Goal: Task Accomplishment & Management: Manage account settings

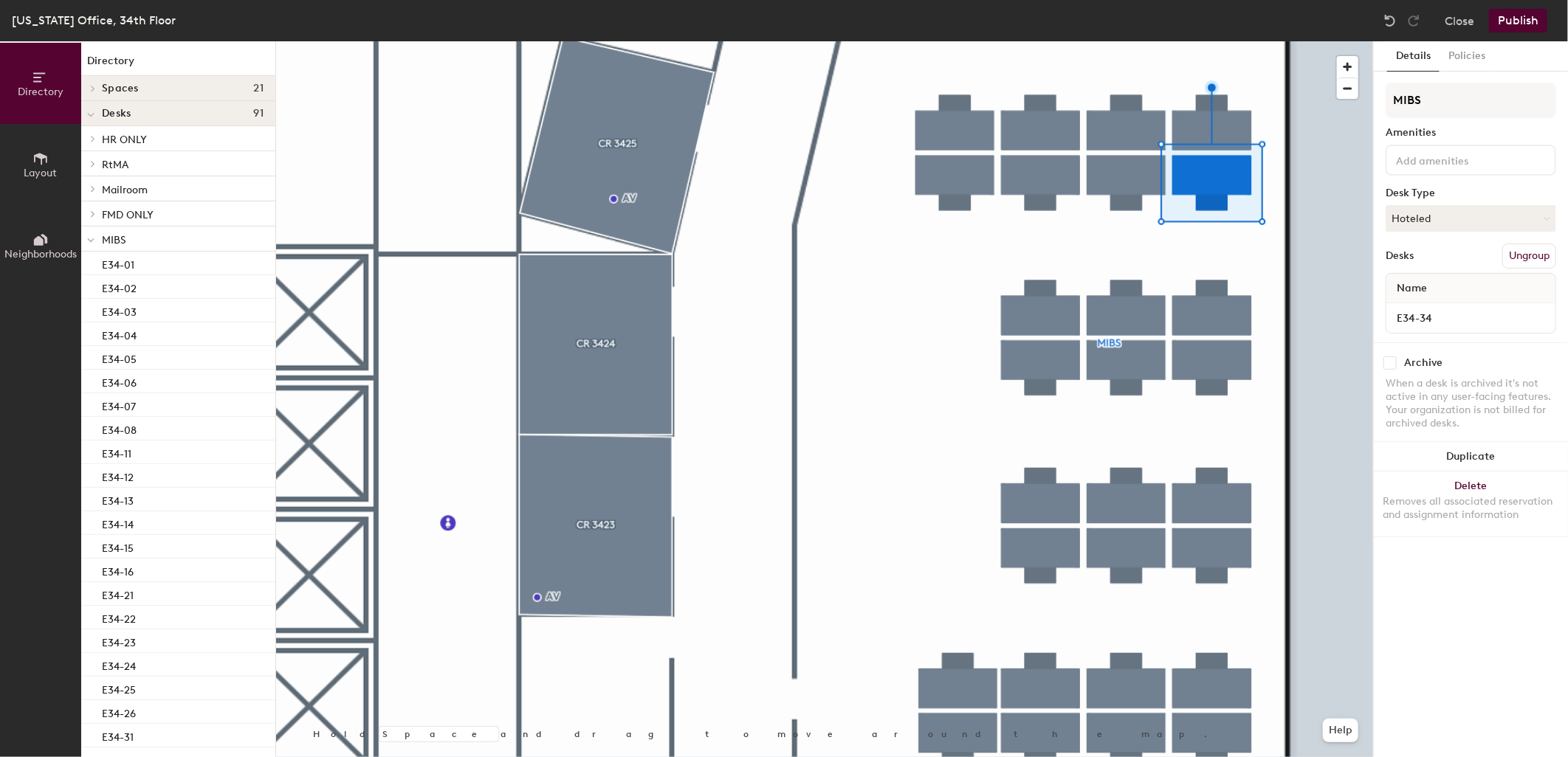
click at [1388, 356] on input "checkbox" at bounding box center [1389, 363] width 13 height 13
checkbox input "true"
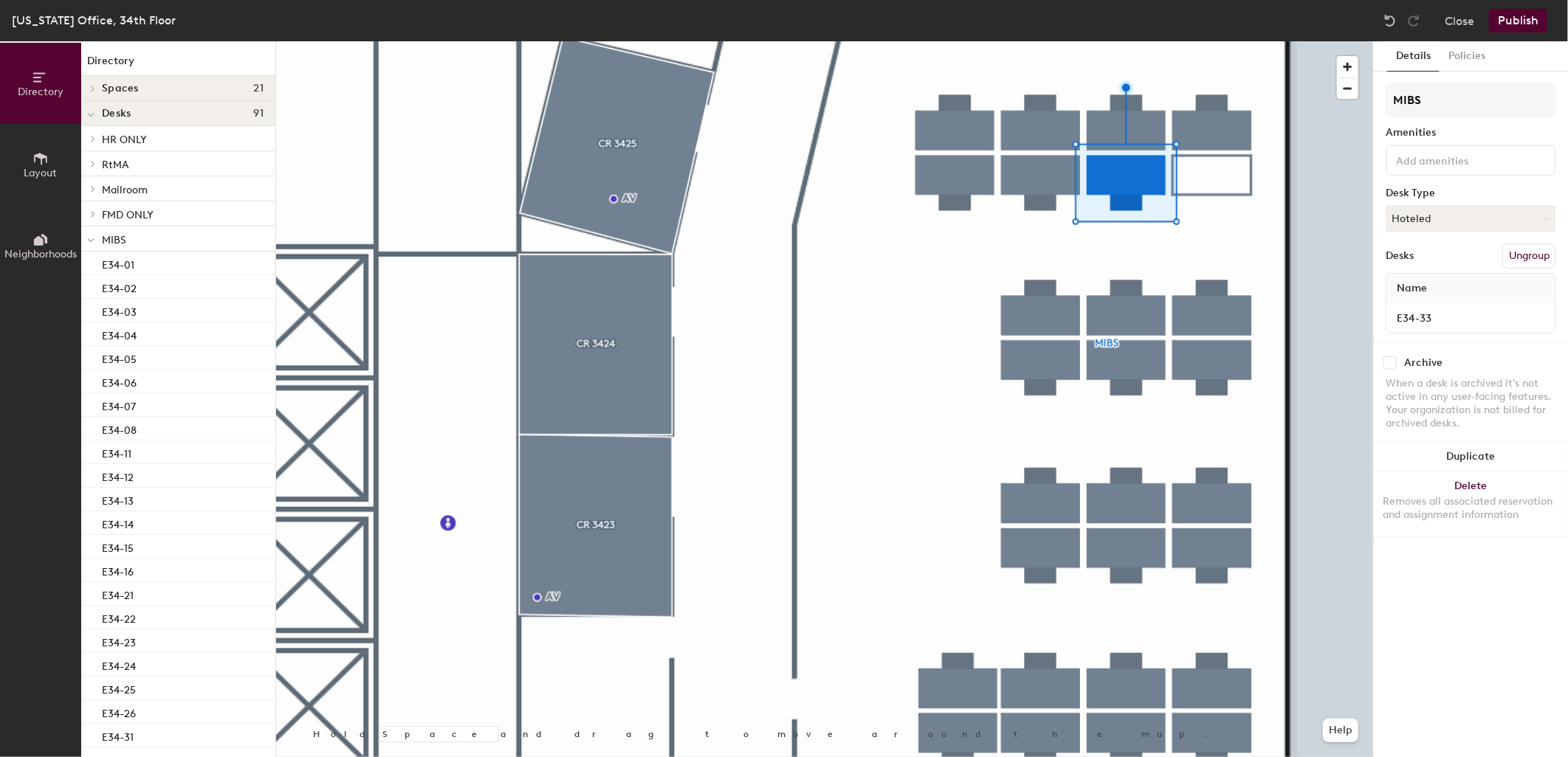
click at [1393, 365] on input "checkbox" at bounding box center [1389, 363] width 13 height 13
checkbox input "true"
click at [1540, 13] on button "Publish" at bounding box center [1517, 20] width 58 height 24
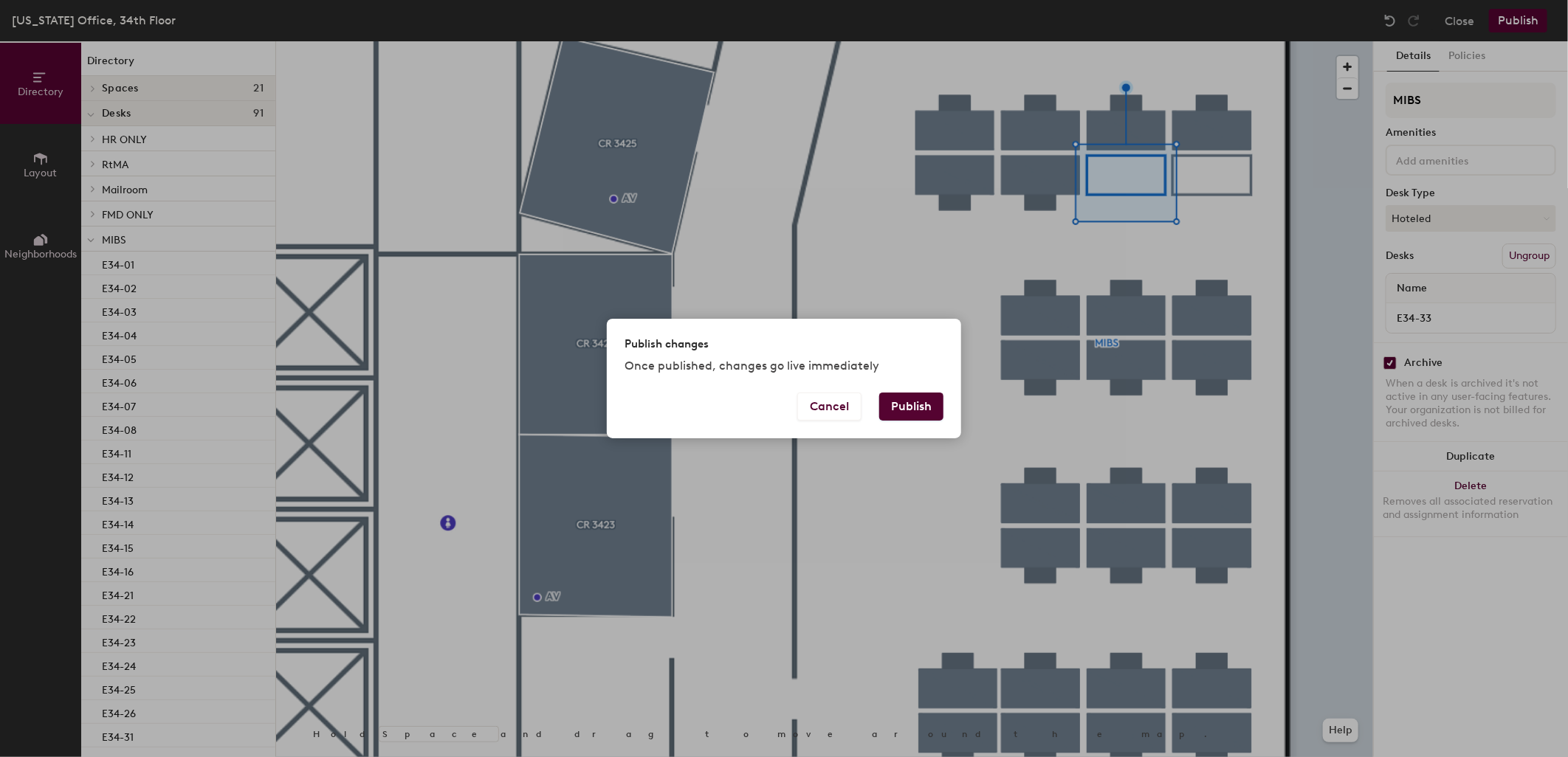
click at [916, 402] on button "Publish" at bounding box center [911, 406] width 64 height 28
